Goal: Task Accomplishment & Management: Use online tool/utility

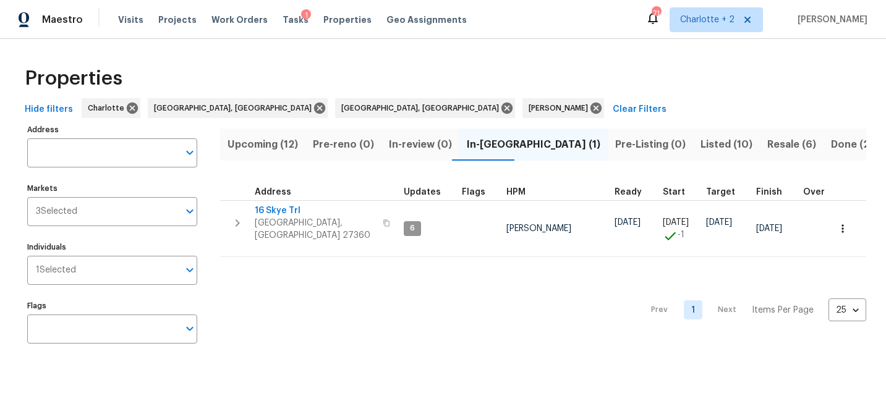
click at [255, 143] on span "Upcoming (12)" at bounding box center [262, 144] width 70 height 17
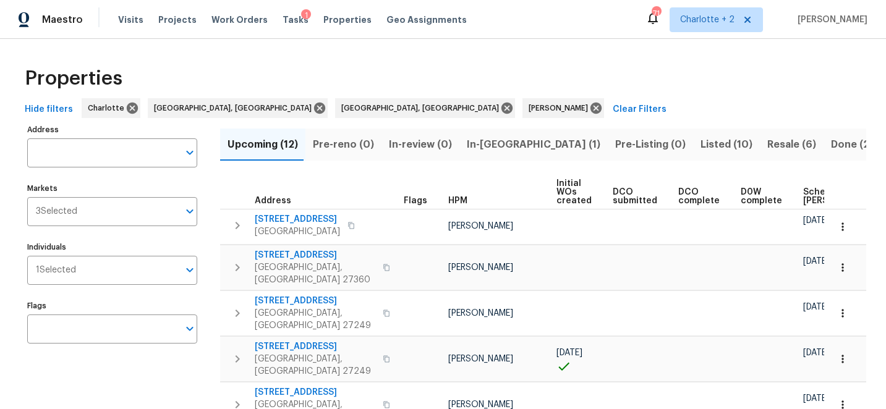
click at [803, 193] on span "Scheduled COE" at bounding box center [838, 196] width 70 height 17
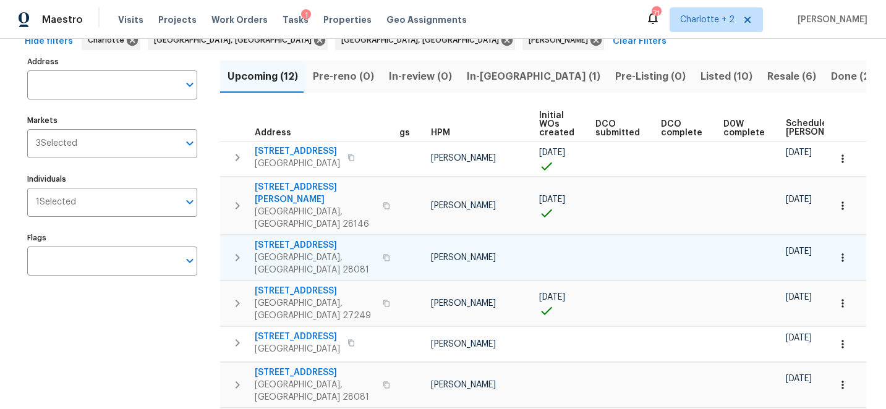
scroll to position [53, 0]
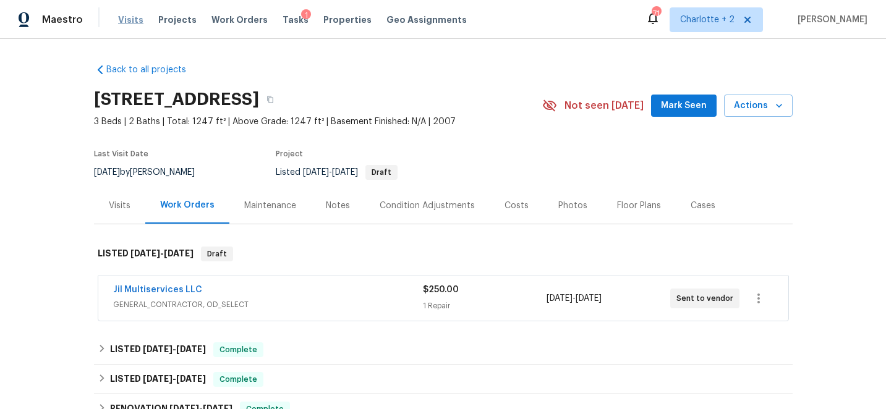
click at [127, 19] on span "Visits" at bounding box center [130, 20] width 25 height 12
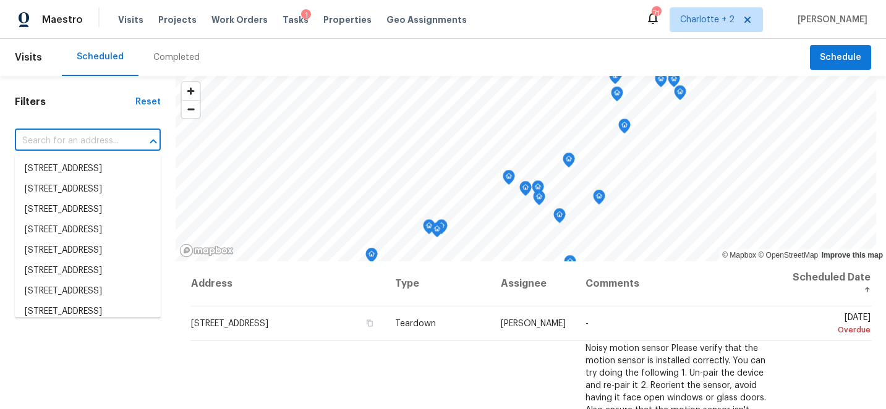
click at [69, 137] on input "text" at bounding box center [70, 141] width 111 height 19
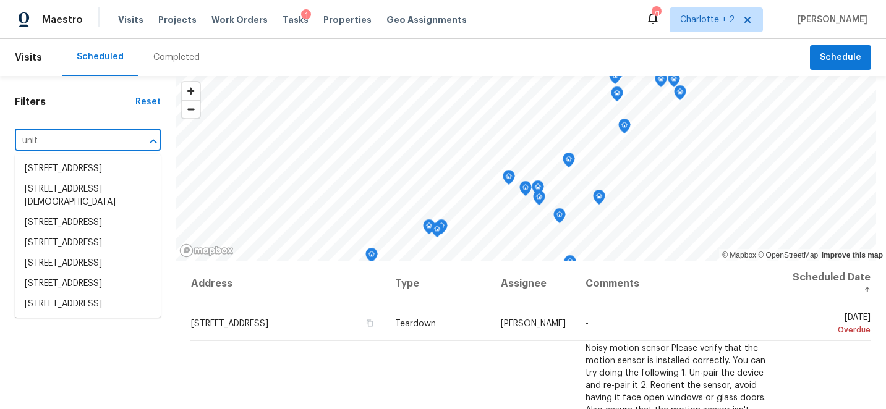
type input "unity"
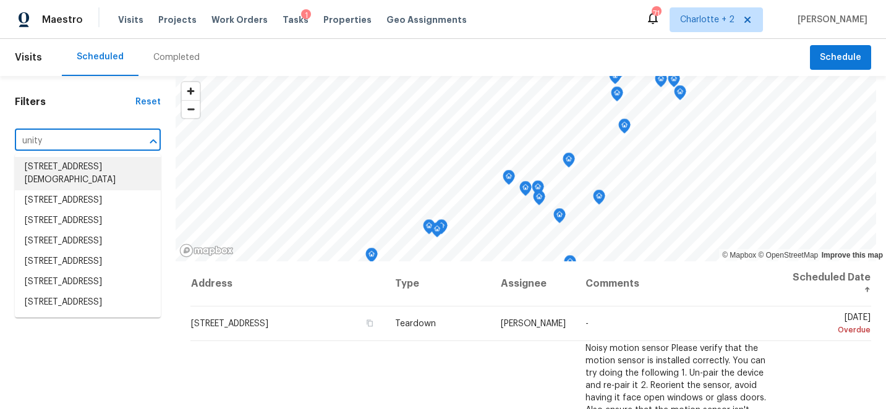
scroll to position [113, 0]
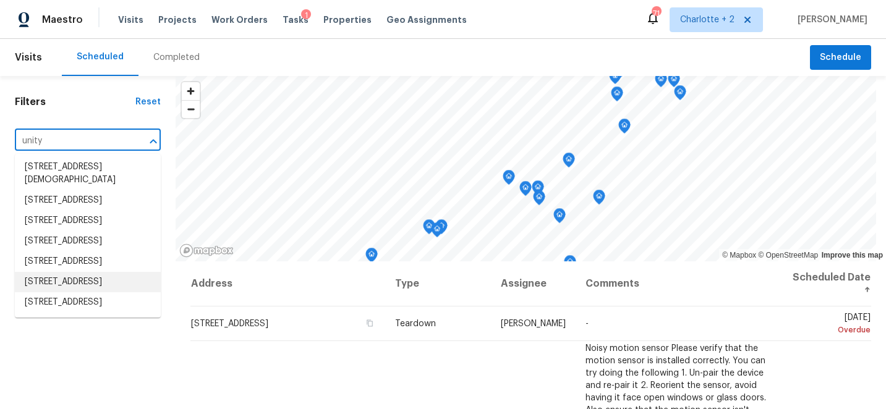
click at [67, 272] on li "1312 Unity St, Thomasville, NC 27360" at bounding box center [88, 282] width 146 height 20
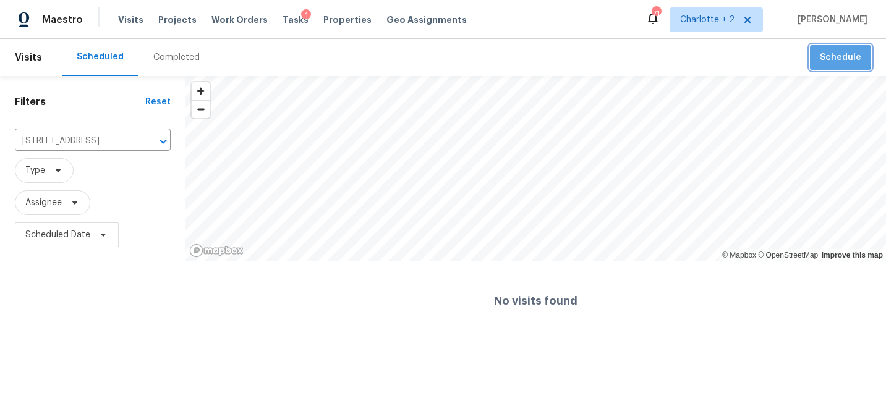
click at [821, 51] on button "Schedule" at bounding box center [840, 57] width 61 height 25
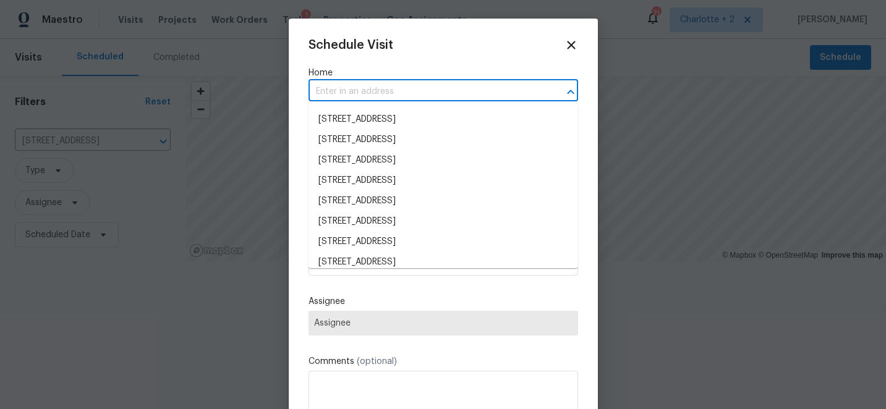
click at [331, 98] on input "text" at bounding box center [425, 91] width 235 height 19
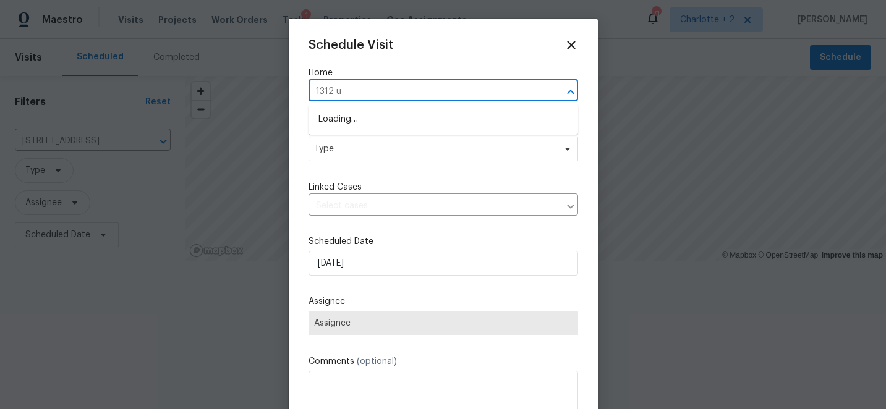
type input "1312 un"
click at [378, 121] on li "1312 Unity St, Thomasville, NC 27360" at bounding box center [442, 119] width 269 height 20
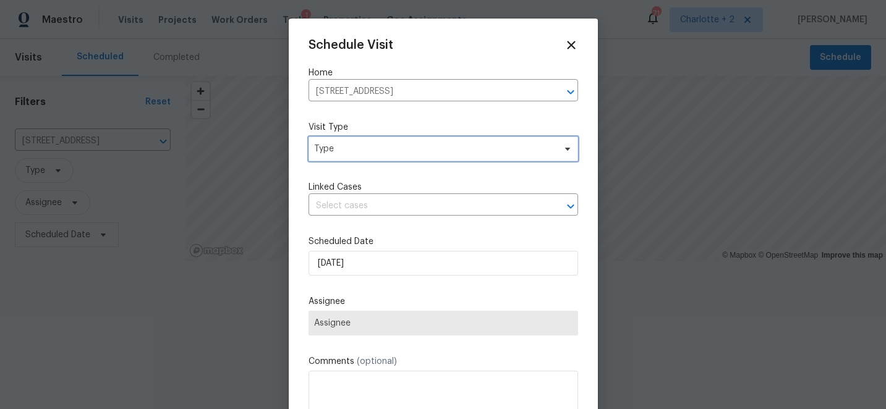
click at [391, 150] on span "Type" at bounding box center [434, 149] width 240 height 12
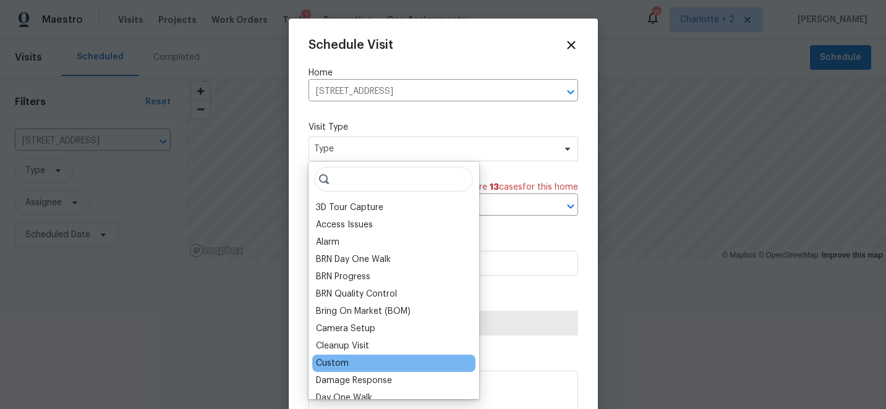
click at [334, 364] on div "Custom" at bounding box center [332, 363] width 33 height 12
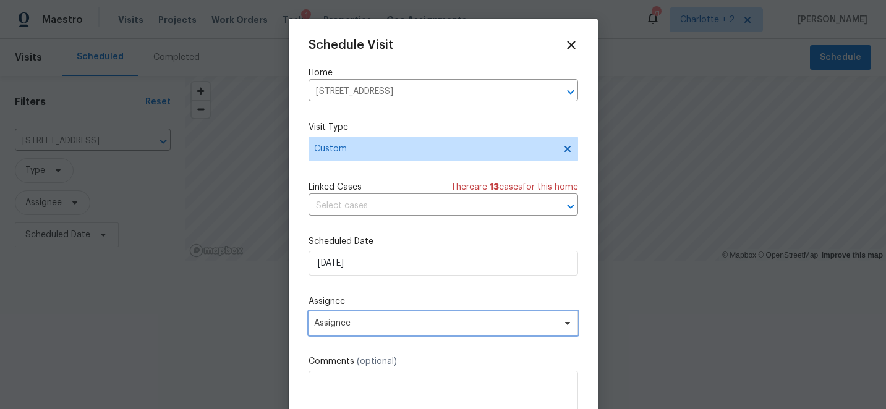
click at [347, 324] on span "Assignee" at bounding box center [435, 323] width 242 height 10
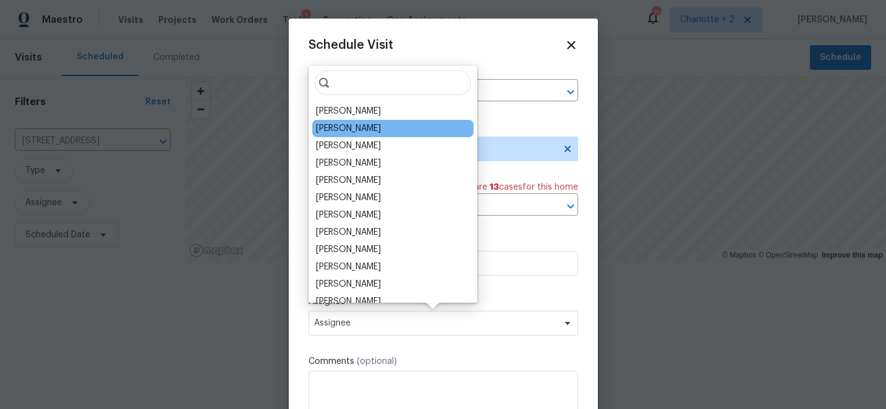
click at [348, 127] on div "[PERSON_NAME]" at bounding box center [348, 128] width 65 height 12
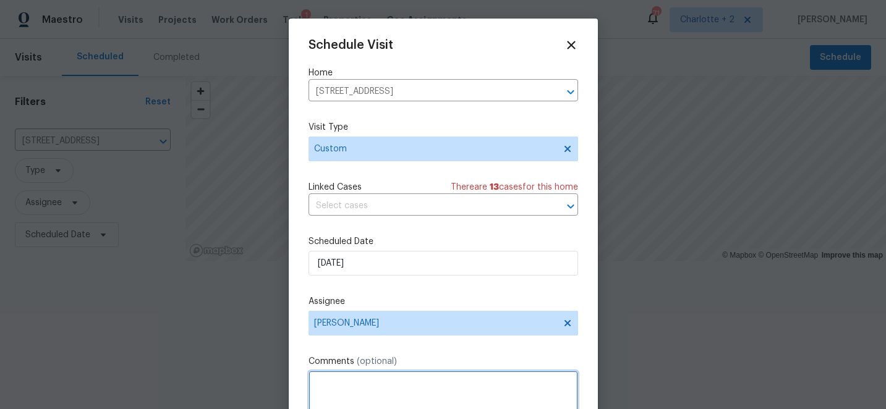
click at [332, 394] on textarea at bounding box center [442, 395] width 269 height 49
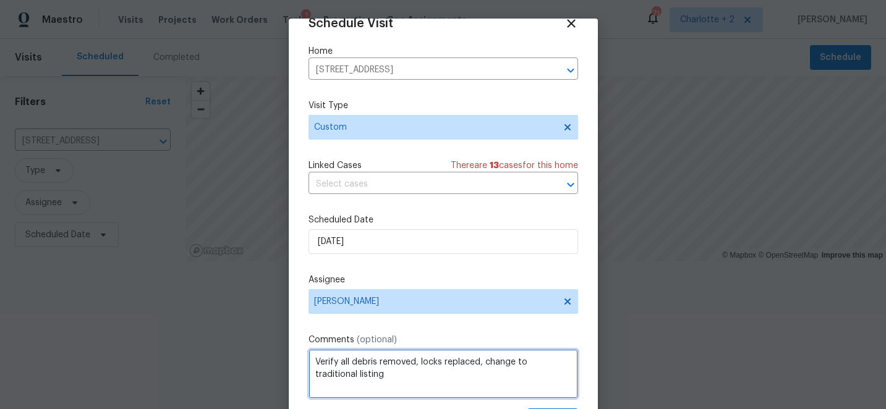
type textarea "Verify all debris removed, locks replaced, change to traditional listing"
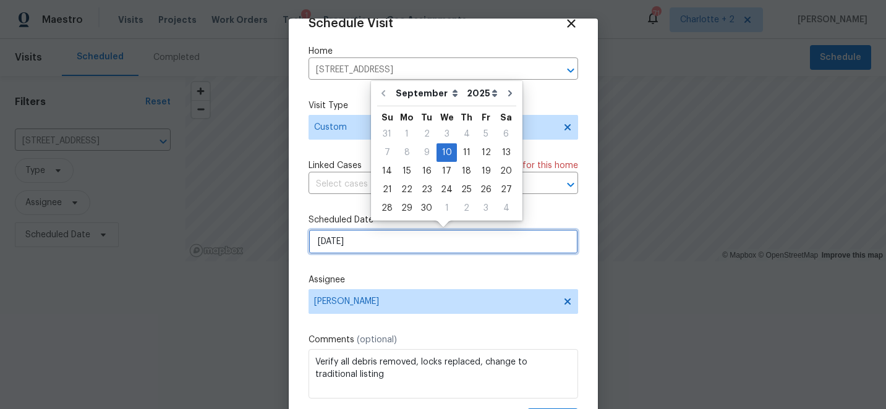
click at [443, 242] on input "[DATE]" at bounding box center [442, 241] width 269 height 25
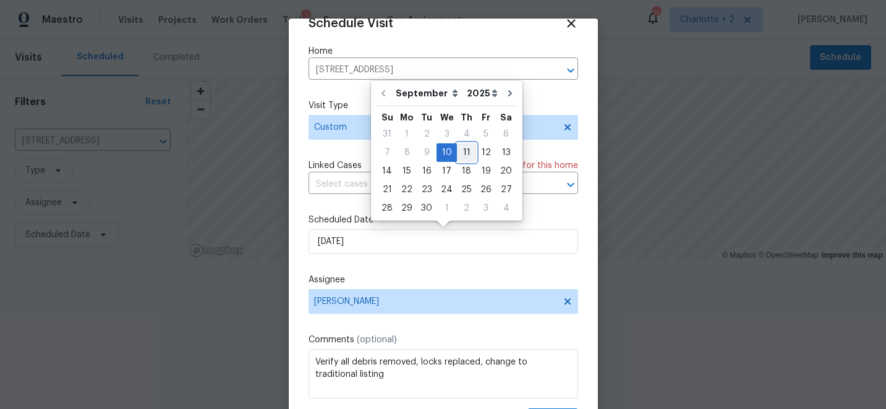
click at [466, 152] on div "11" at bounding box center [466, 152] width 19 height 17
type input "9/11/2025"
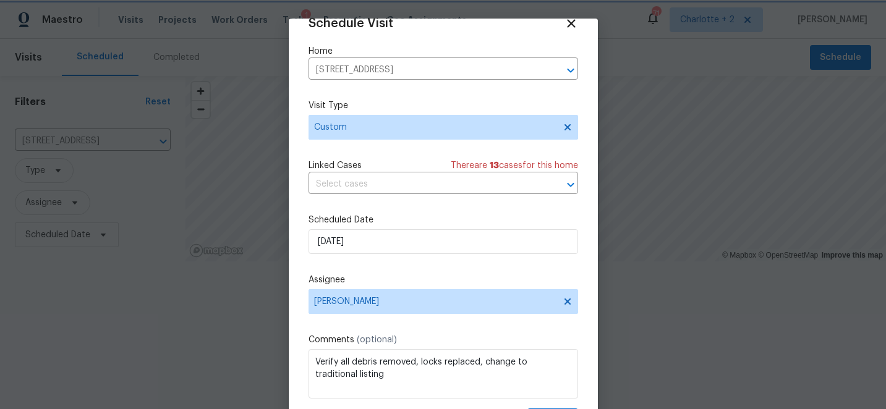
scroll to position [61, 0]
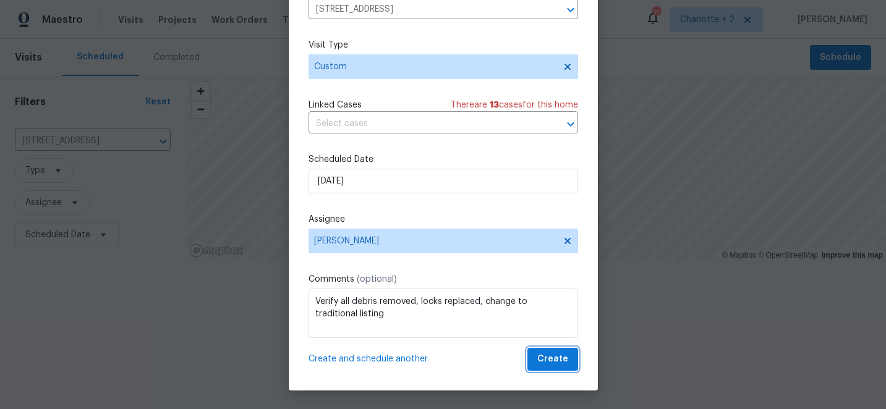
click at [551, 363] on span "Create" at bounding box center [552, 359] width 31 height 15
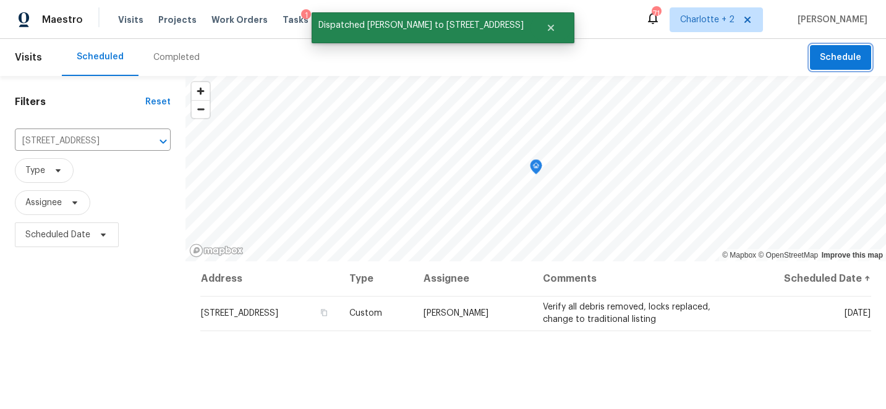
scroll to position [0, 0]
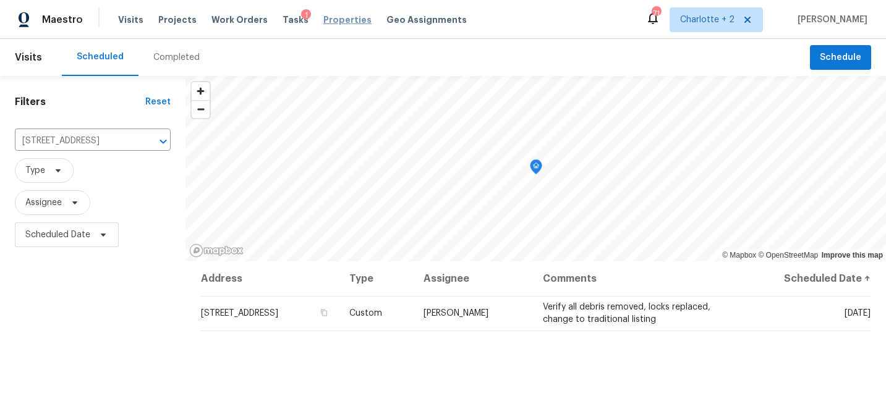
click at [328, 17] on span "Properties" at bounding box center [347, 20] width 48 height 12
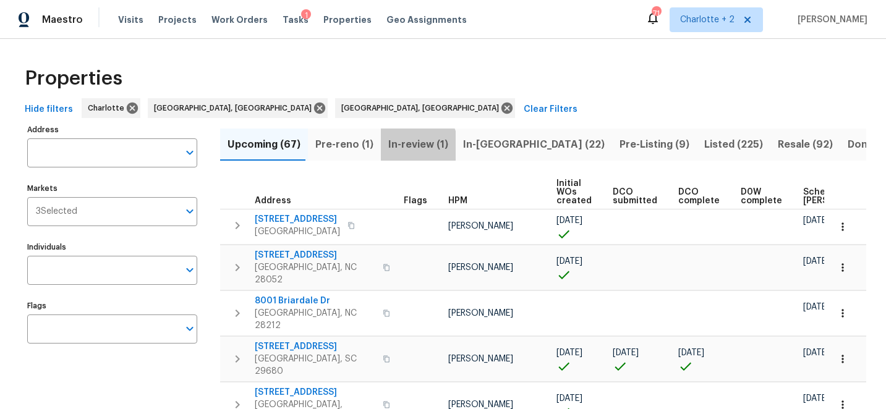
click at [407, 145] on span "In-review (1)" at bounding box center [418, 144] width 60 height 17
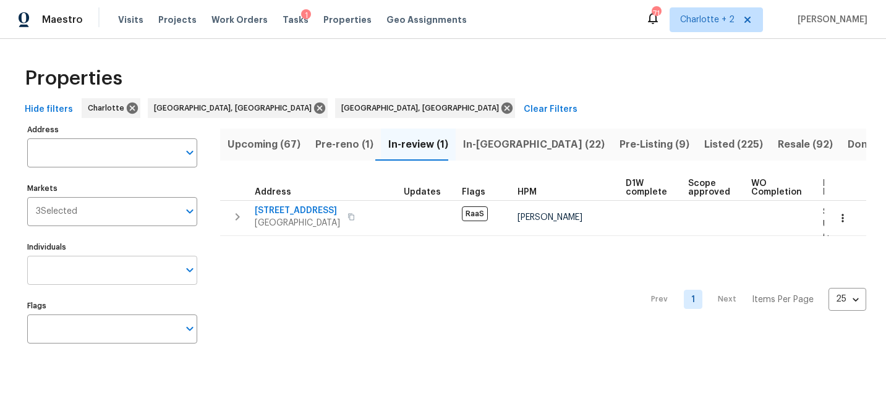
click at [63, 269] on input "Individuals" at bounding box center [102, 270] width 151 height 29
type input "chip"
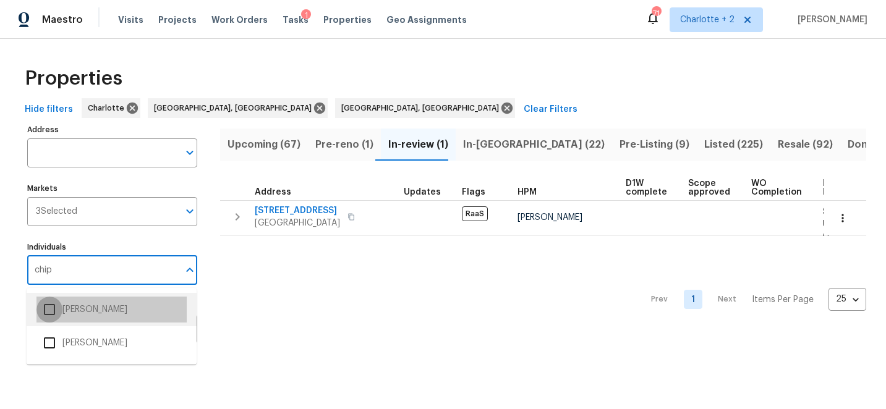
click at [54, 308] on input "checkbox" at bounding box center [49, 310] width 26 height 26
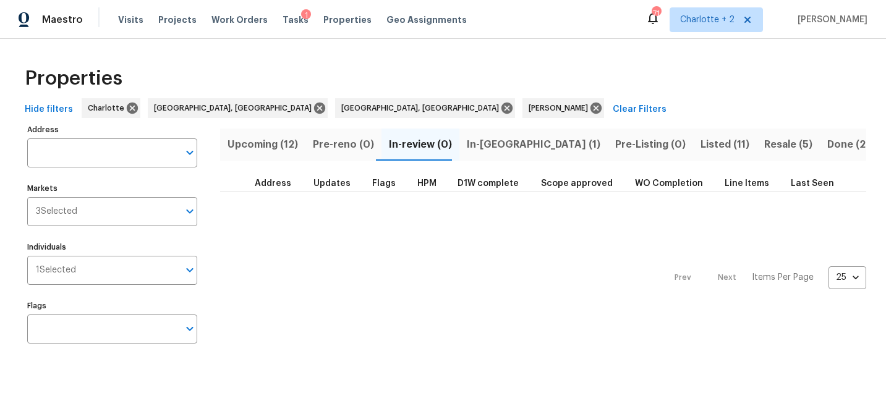
click at [480, 142] on span "In-reno (1)" at bounding box center [533, 144] width 133 height 17
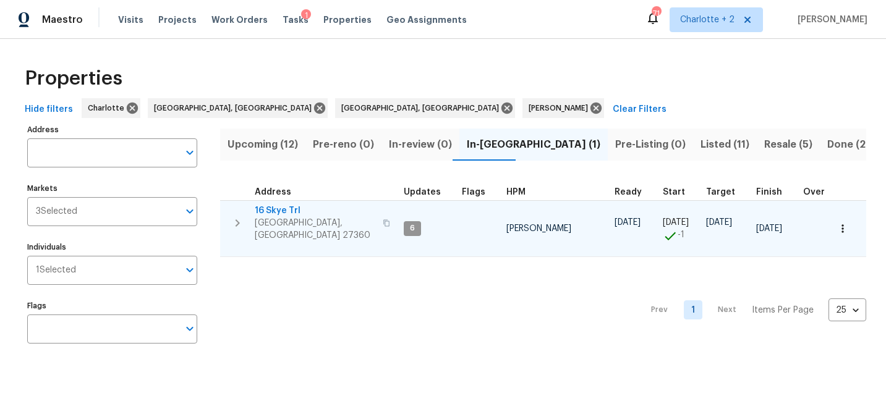
click at [278, 211] on span "16 Skye Trl" at bounding box center [315, 211] width 121 height 12
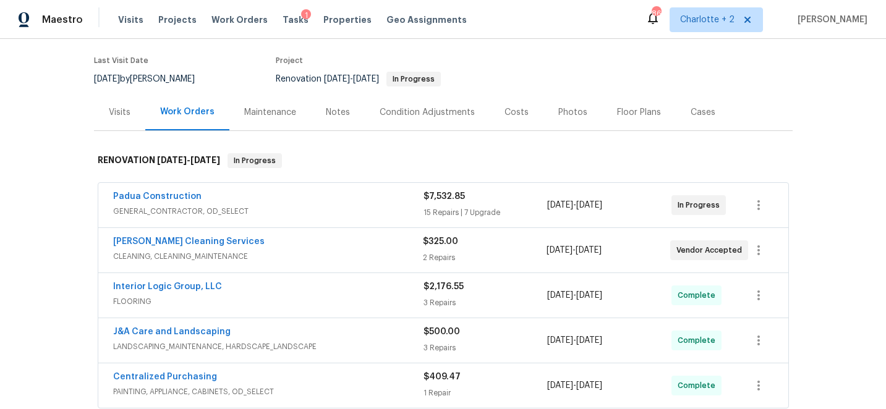
scroll to position [95, 0]
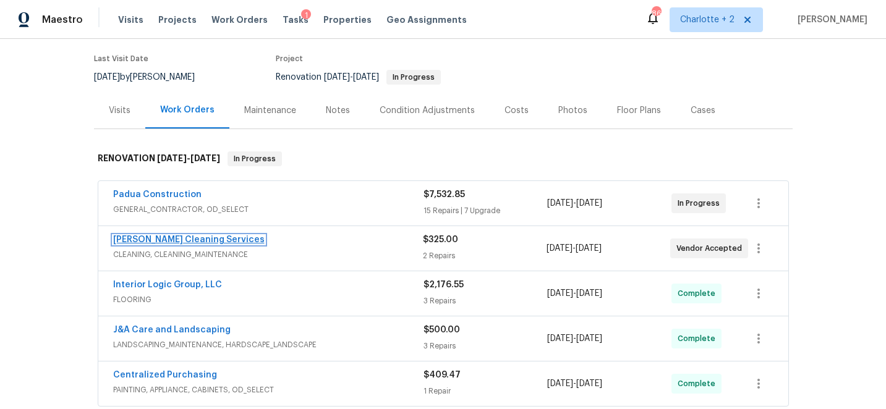
click at [169, 240] on link "[PERSON_NAME] Cleaning Services" at bounding box center [188, 239] width 151 height 9
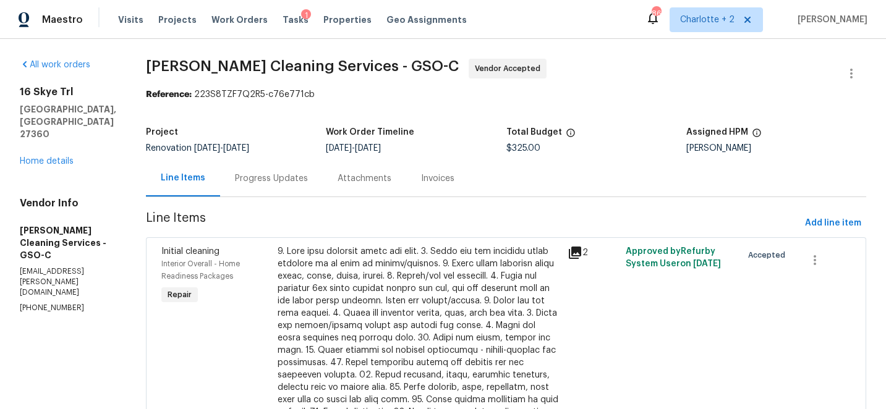
click at [245, 177] on div "Progress Updates" at bounding box center [271, 178] width 73 height 12
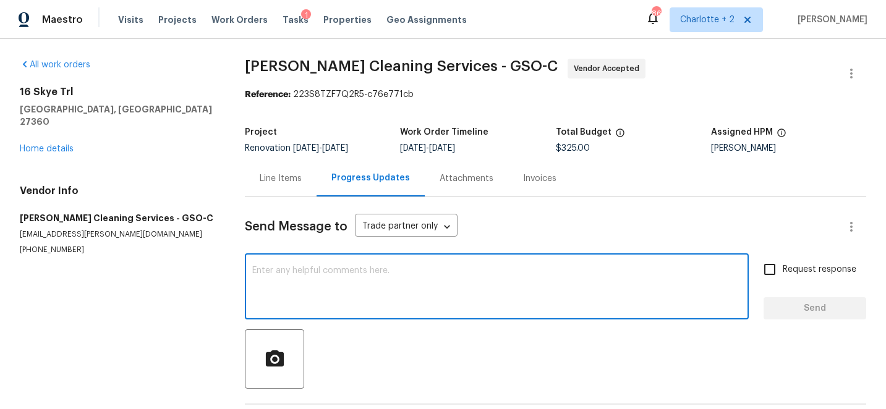
click at [303, 271] on textarea at bounding box center [496, 287] width 489 height 43
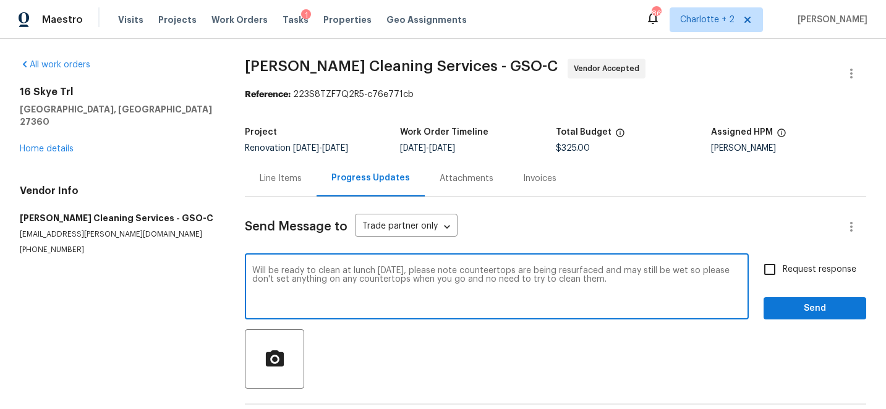
click at [498, 271] on textarea "Will be ready to clean at lunch [DATE], please note counteertops are being resu…" at bounding box center [496, 287] width 489 height 43
type textarea "Will be ready to clean at lunch [DATE], please note countertops are being resur…"
click at [775, 268] on input "Request response" at bounding box center [769, 269] width 26 height 26
checkbox input "true"
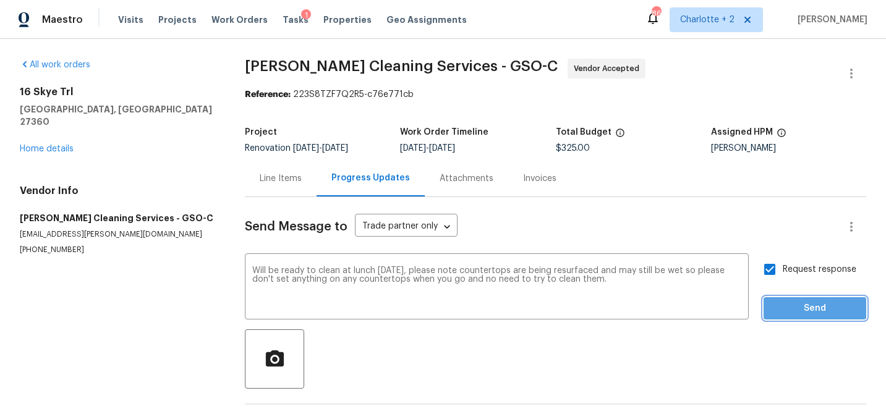
click at [810, 307] on span "Send" at bounding box center [814, 308] width 83 height 15
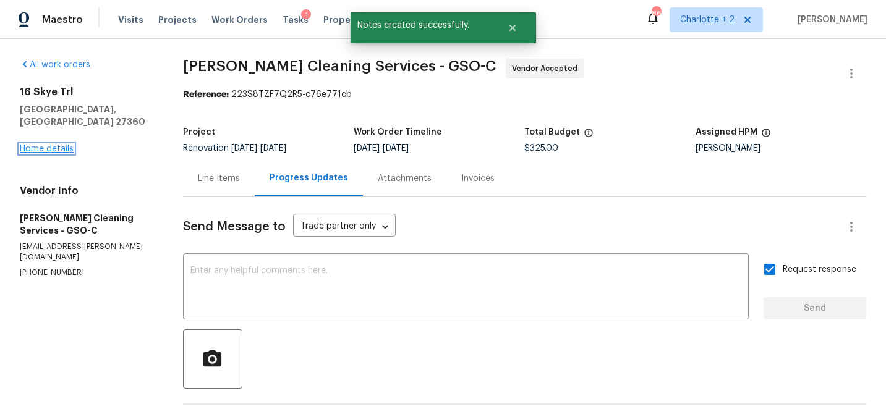
click at [55, 145] on link "Home details" at bounding box center [47, 149] width 54 height 9
